Goal: Task Accomplishment & Management: Complete application form

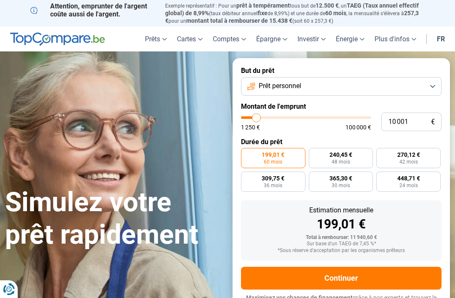
type input "12 750"
type input "12750"
type input "14 250"
type input "14250"
type input "15 500"
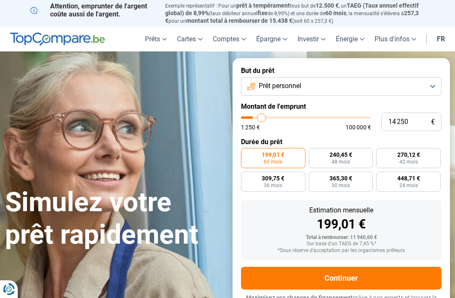
type input "15500"
type input "16 750"
type input "16750"
type input "17 250"
type input "17250"
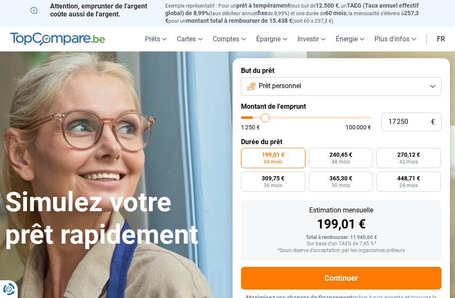
type input "19 000"
type input "19000"
type input "20 500"
type input "20500"
type input "22 500"
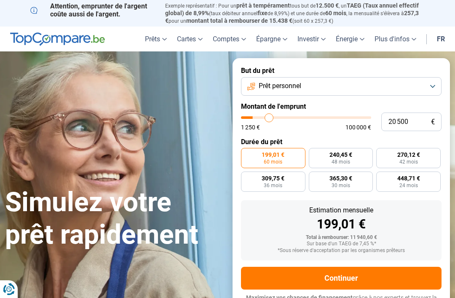
type input "22500"
type input "24 250"
type input "24250"
type input "25 500"
type input "25500"
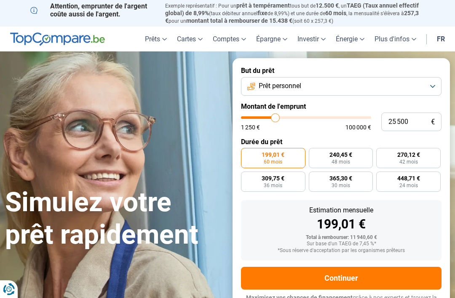
type input "26 750"
type input "26750"
type input "27 000"
type input "27000"
type input "27 250"
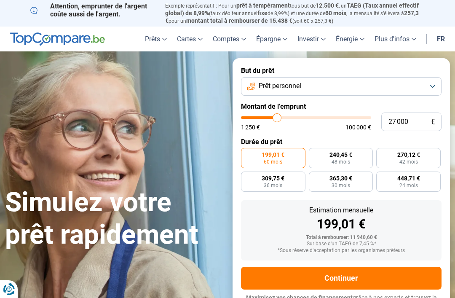
type input "27250"
type input "27 750"
type input "27750"
type input "28 000"
type input "28000"
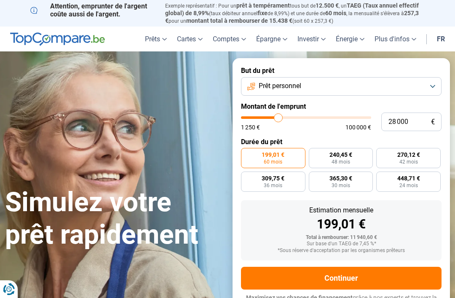
radio input "false"
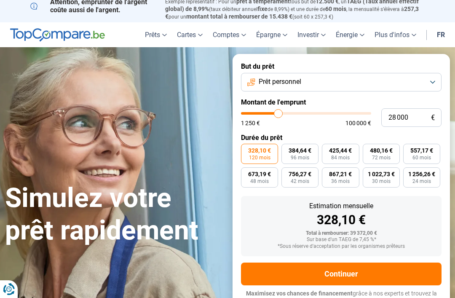
scroll to position [8, 0]
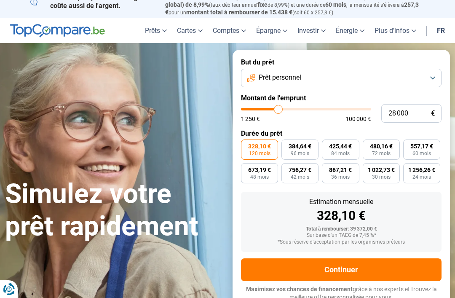
type input "30 000"
type input "30000"
type input "31 750"
type input "31750"
type input "34 250"
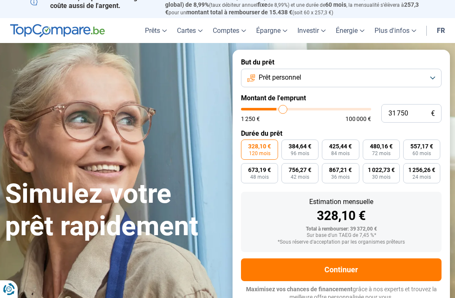
type input "34250"
type input "35 500"
type input "35500"
type input "37 000"
type input "37000"
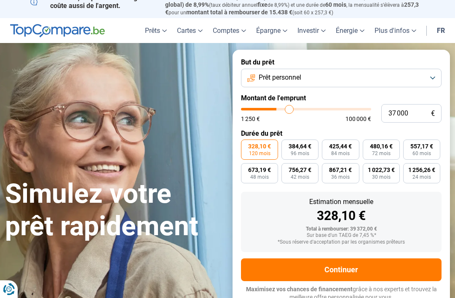
type input "39 000"
type input "39000"
type input "41 500"
type input "41500"
type input "43 750"
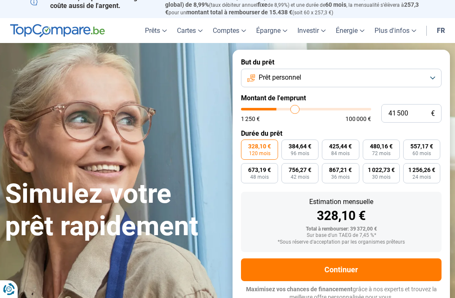
type input "43750"
type input "46 000"
type input "46000"
type input "47 250"
type input "47250"
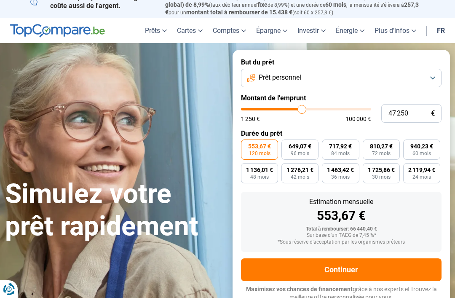
type input "44 250"
type input "44250"
type input "41 750"
type input "41750"
type input "39 000"
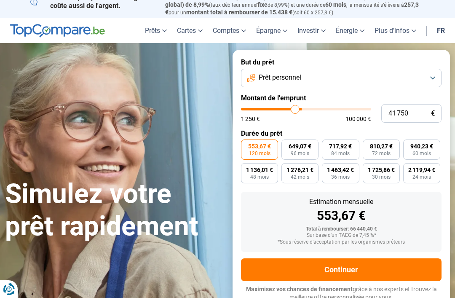
type input "39000"
type input "36 250"
type input "36250"
type input "32 750"
type input "32750"
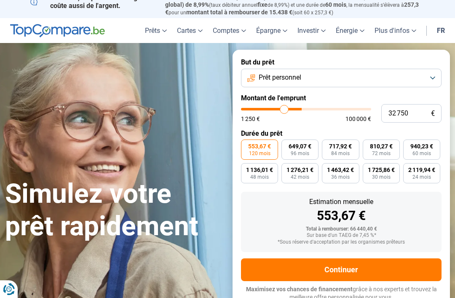
type input "29 750"
type input "29750"
type input "26 250"
type input "26250"
type input "22 500"
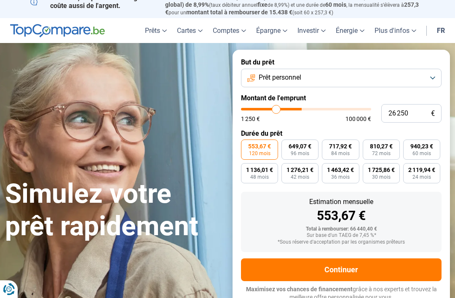
type input "22500"
type input "19 750"
type input "19750"
type input "17 000"
type input "17000"
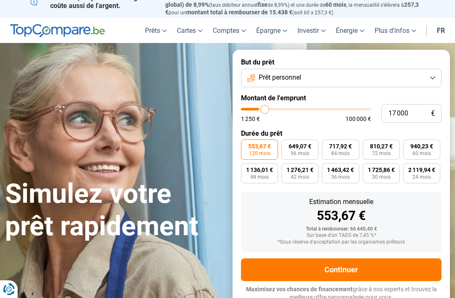
type input "14 500"
type input "14500"
type input "12 500"
type input "12500"
type input "10 750"
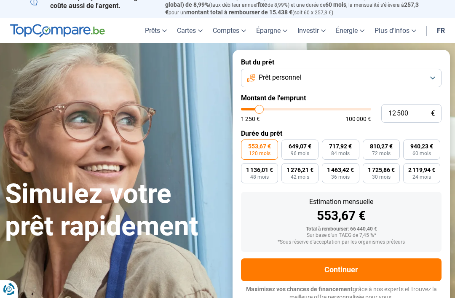
type input "10750"
type input "9 500"
type input "9500"
type input "8 250"
type input "8250"
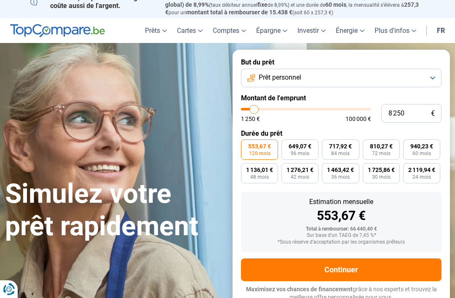
type input "7 750"
type input "7750"
type input "7 000"
type input "7000"
type input "6 750"
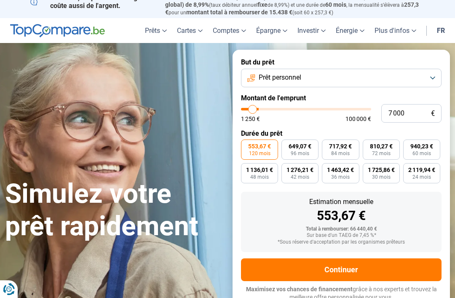
type input "6750"
type input "6 250"
type input "6250"
type input "5 250"
type input "5250"
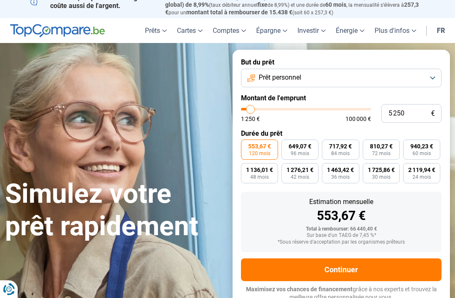
type input "4 250"
type input "4250"
type input "2 500"
type input "2500"
type input "1 500"
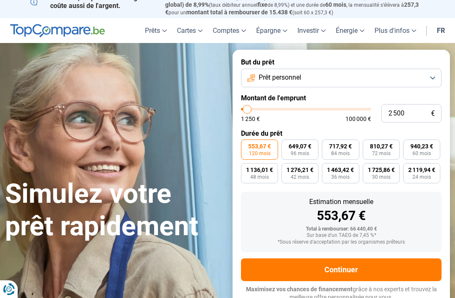
type input "1500"
type input "1 250"
type input "1250"
type input "2 750"
type input "2750"
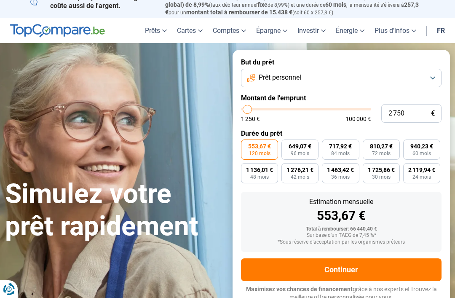
type input "4 250"
type input "4250"
type input "5 500"
type input "5500"
type input "6 750"
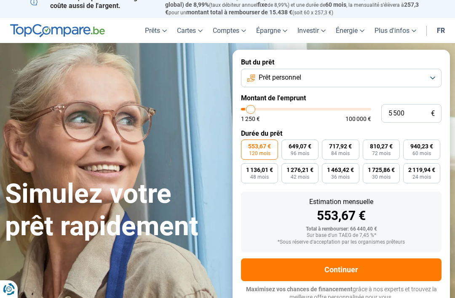
type input "6750"
type input "7 000"
type input "7000"
type input "7 250"
type input "7250"
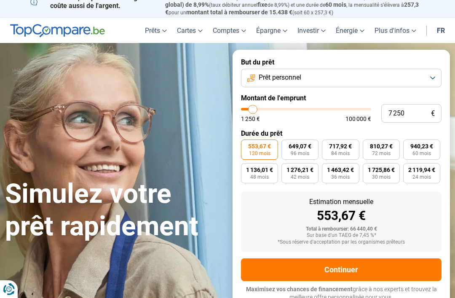
type input "7 000"
type input "7000"
type input "6 250"
type input "6250"
type input "5 500"
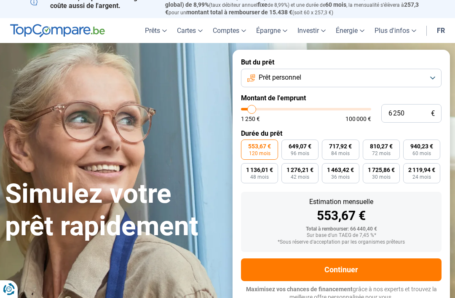
type input "5500"
type input "4 500"
type input "4500"
type input "3 750"
type input "3750"
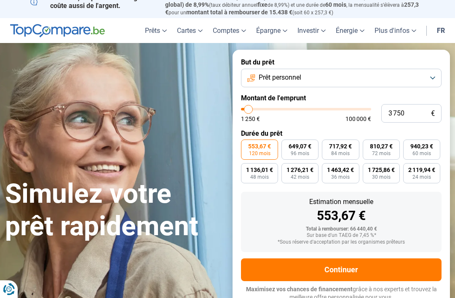
type input "3 250"
type input "3250"
type input "2 500"
type input "2500"
type input "2 750"
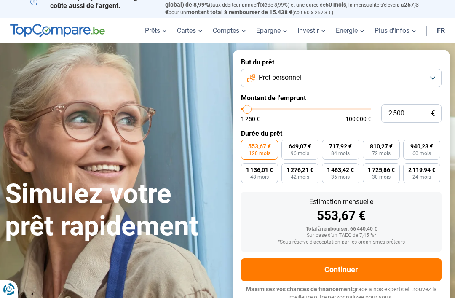
type input "2750"
type input "3 250"
type input "3250"
type input "3 500"
type input "3500"
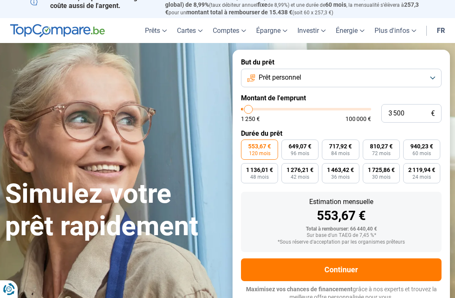
type input "4 250"
type input "4250"
type input "4 500"
type input "4500"
type input "5 000"
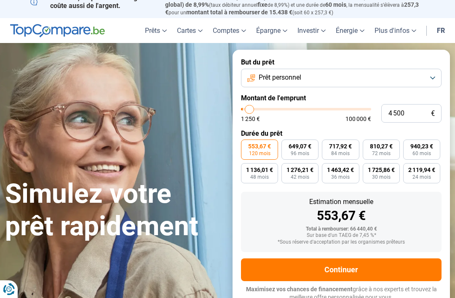
type input "5000"
type input "4 500"
type input "4500"
type input "4 250"
type input "4250"
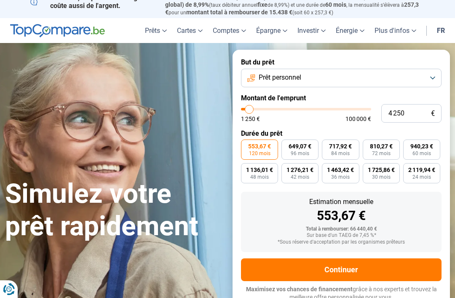
type input "3 750"
type input "3750"
type input "3 500"
type input "3500"
type input "3 250"
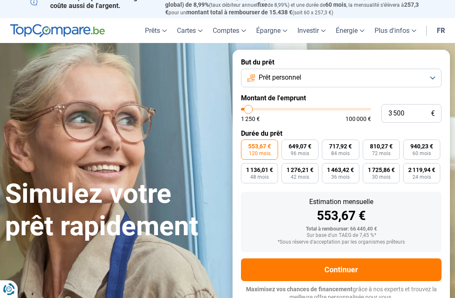
type input "3250"
type input "3 500"
type input "3500"
type input "4 250"
type input "4250"
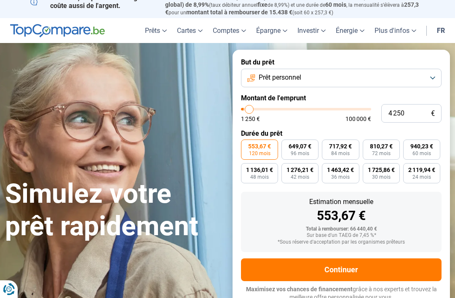
type input "5 000"
type input "5000"
type input "5 250"
type input "5250"
type input "5 500"
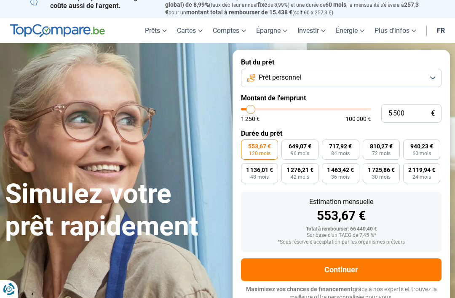
type input "5500"
radio input "true"
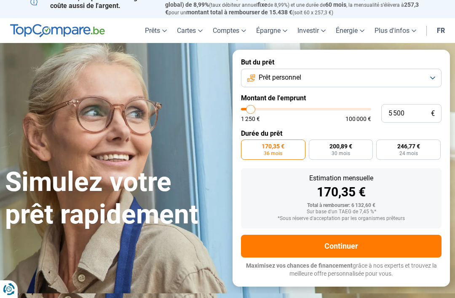
type input "5 250"
type input "5250"
type input "5 000"
type input "5000"
type input "4 500"
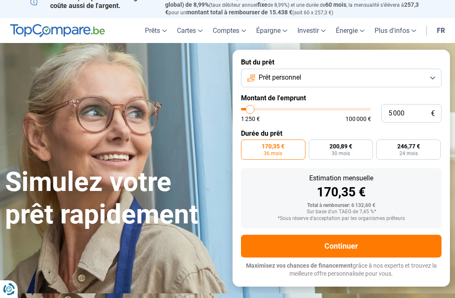
type input "4500"
type input "3 750"
type input "3750"
type input "3 500"
type input "3500"
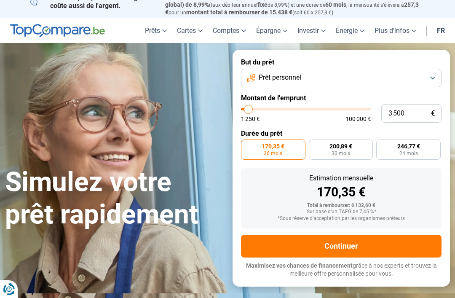
type input "3 250"
type input "3250"
type input "2 750"
type input "2750"
type input "2 500"
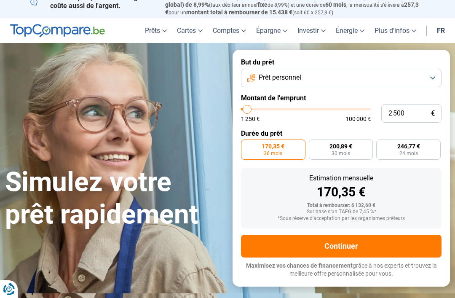
type input "2500"
radio input "true"
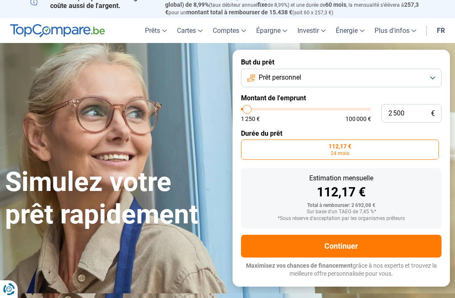
type input "5 000"
type input "5000"
type input "5 250"
type input "5250"
type input "5 500"
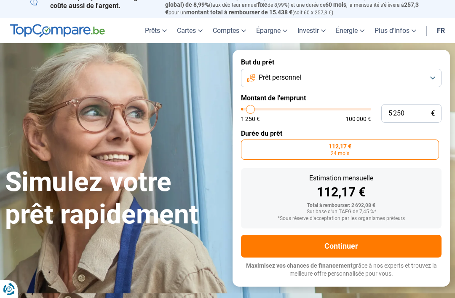
type input "5500"
type input "6 000"
type input "6000"
type input "6 250"
type input "6250"
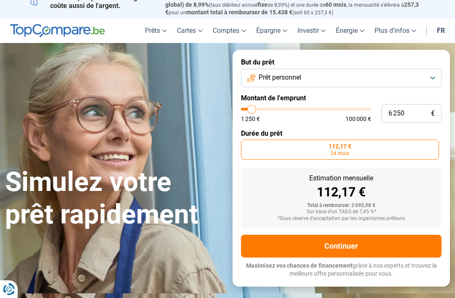
type input "6 750"
type input "6750"
type input "6 250"
type input "6250"
type input "5 500"
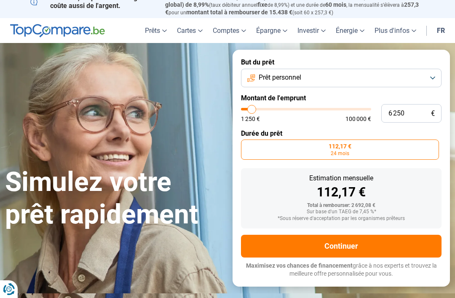
type input "5500"
type input "4 500"
type input "4500"
type input "3 500"
type input "3500"
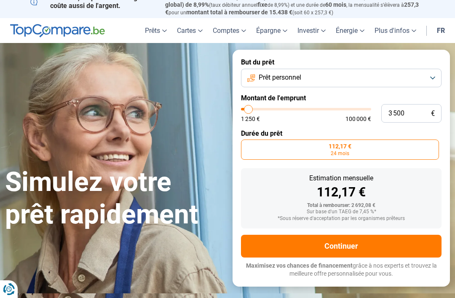
type input "2 500"
type input "2500"
type input "1 750"
type input "1750"
type input "1 500"
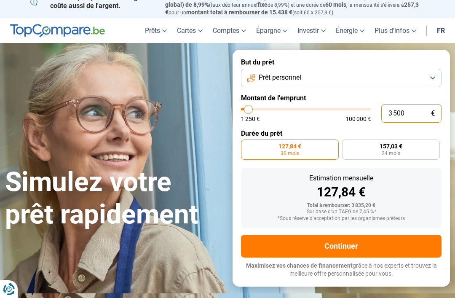
click at [413, 109] on input "3 500" at bounding box center [411, 113] width 60 height 19
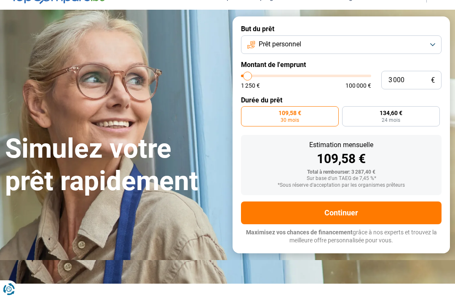
scroll to position [38, 0]
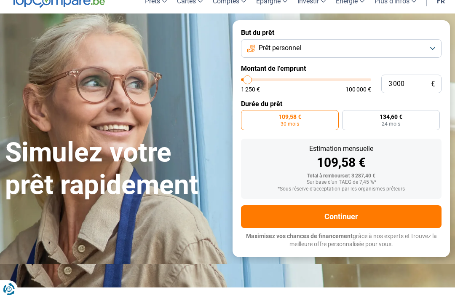
click at [334, 210] on button "Continuer" at bounding box center [341, 216] width 201 height 23
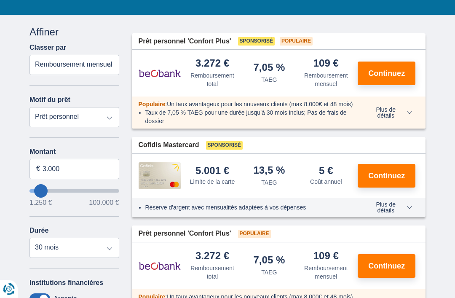
scroll to position [93, 0]
